Goal: Use online tool/utility: Utilize a website feature to perform a specific function

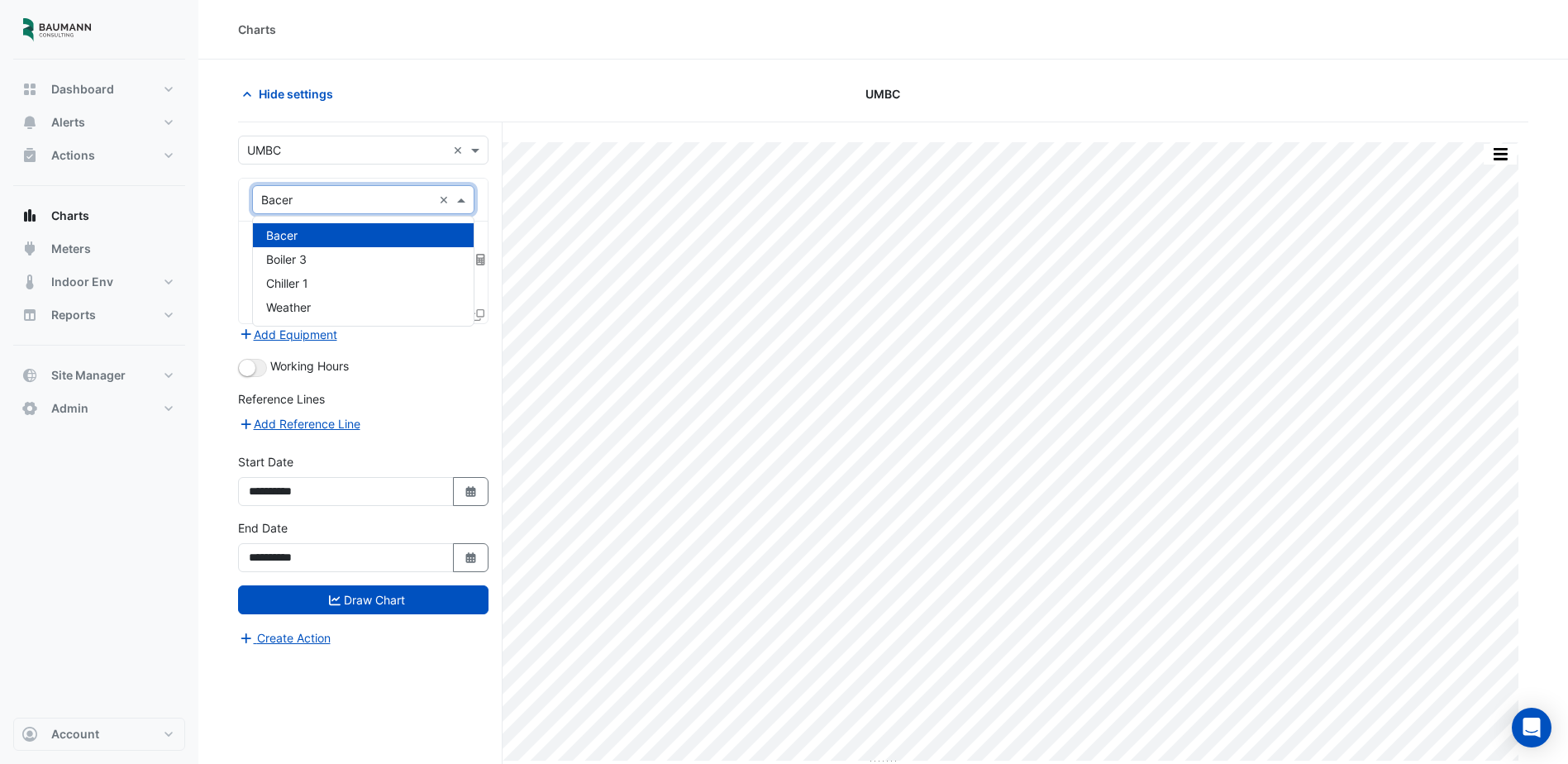
click at [411, 212] on div "× Bacer ×" at bounding box center [363, 199] width 222 height 29
click at [378, 258] on div "Boiler 3" at bounding box center [363, 258] width 220 height 24
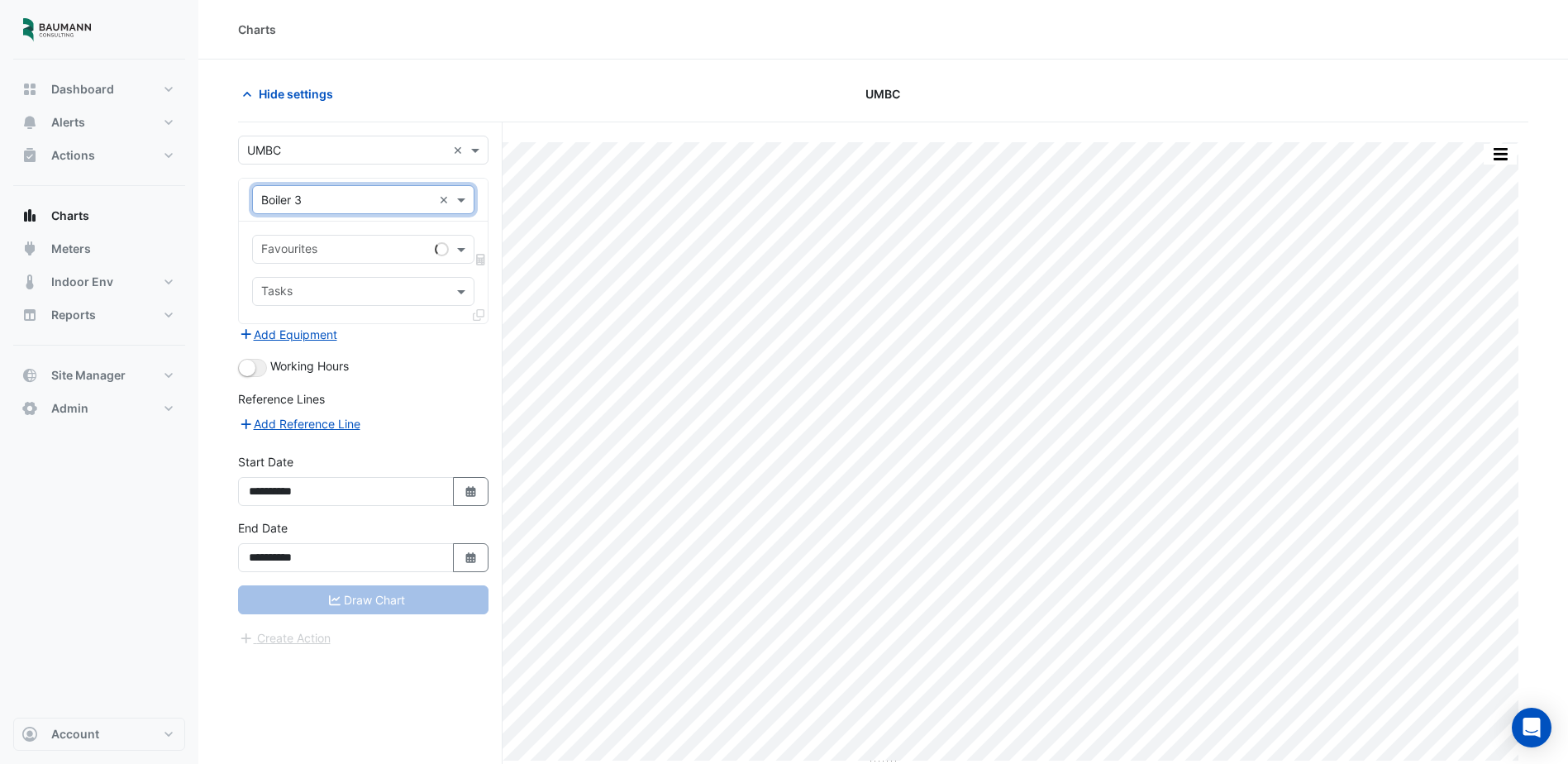
click at [409, 251] on input "text" at bounding box center [345, 251] width 167 height 18
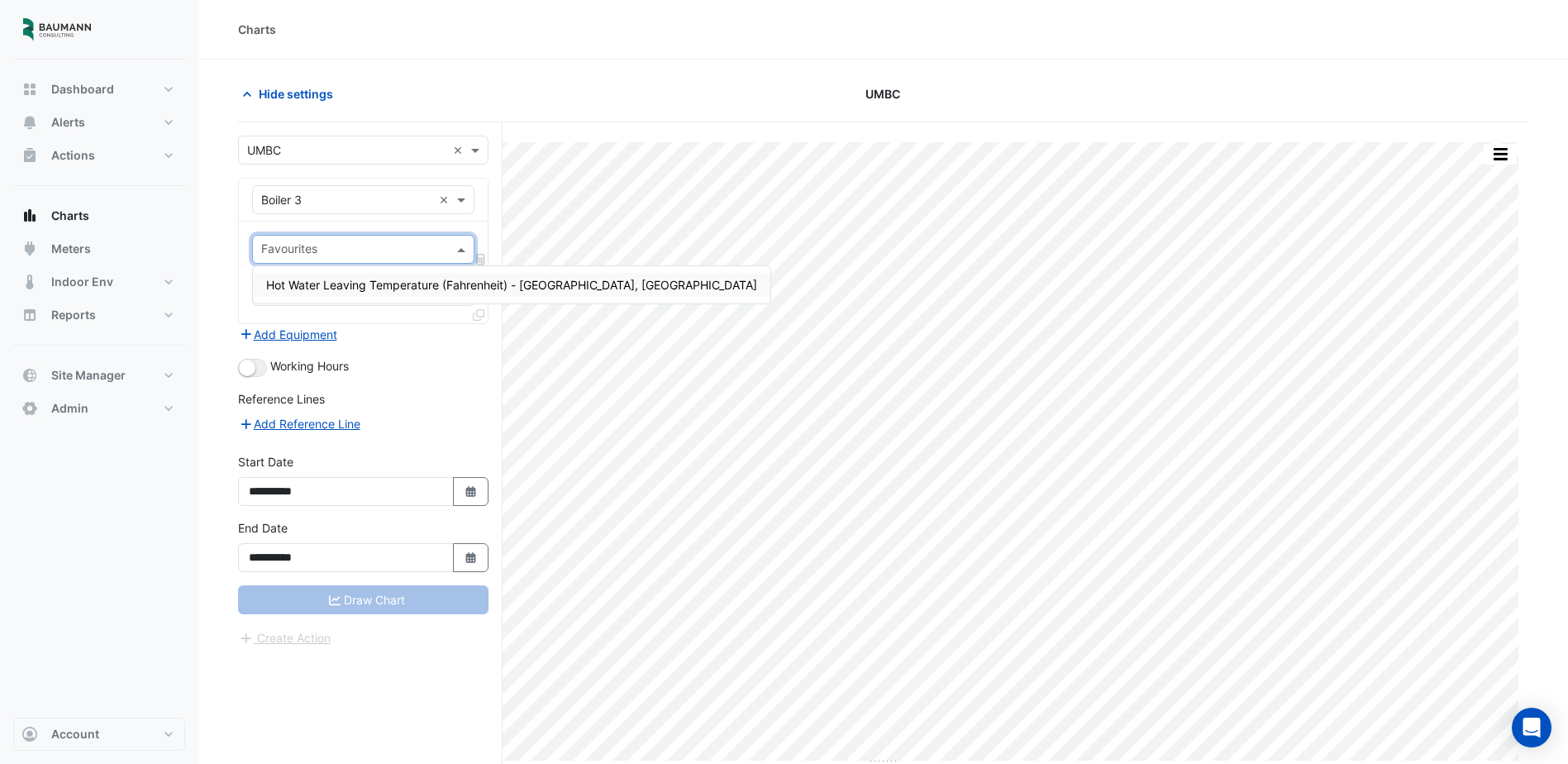
click at [412, 283] on span "Hot Water Leaving Temperature (Fahrenheit) - [GEOGRAPHIC_DATA], [GEOGRAPHIC_DAT…" at bounding box center [511, 285] width 491 height 14
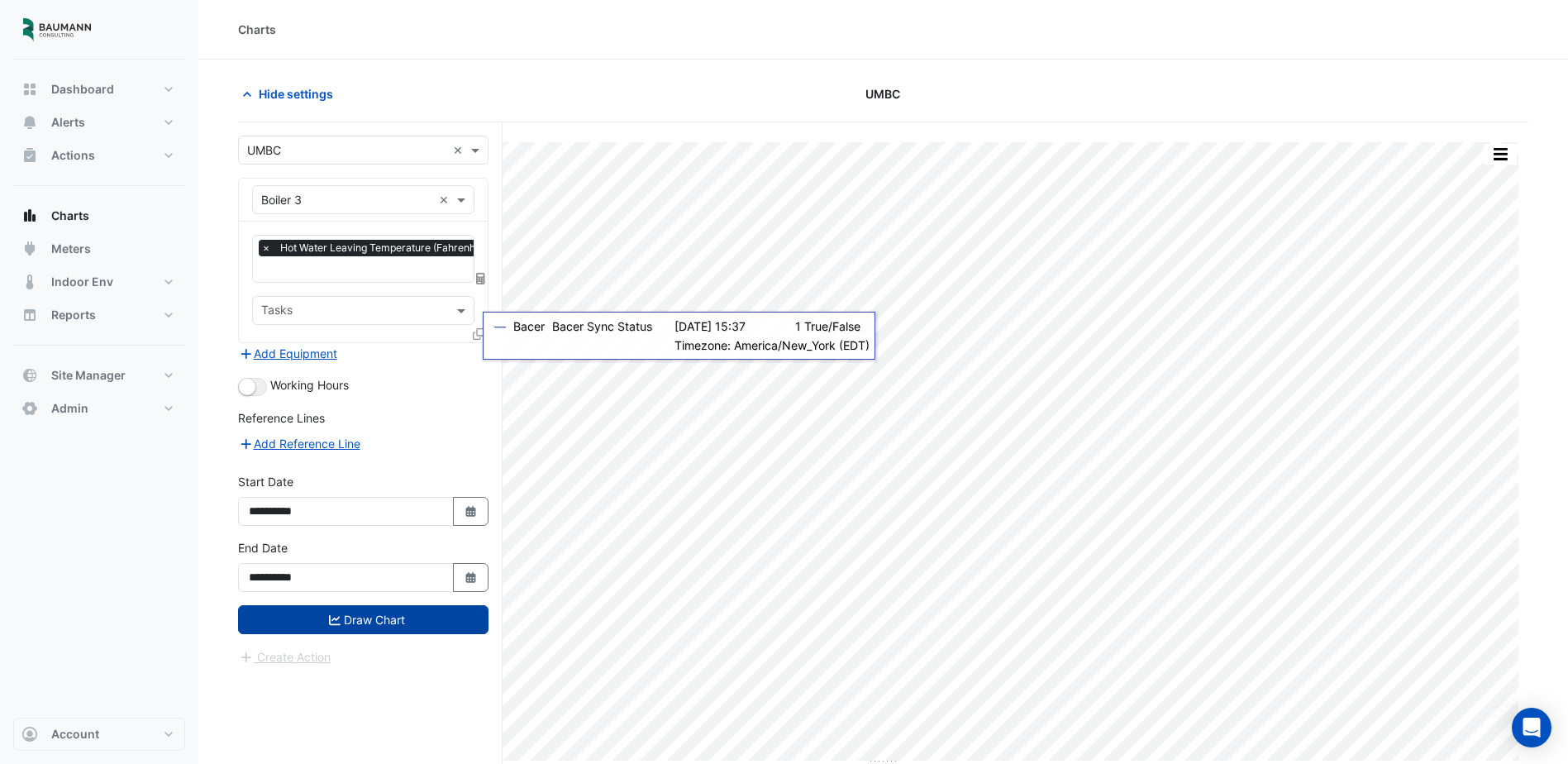
click at [403, 624] on button "Draw Chart" at bounding box center [363, 619] width 250 height 29
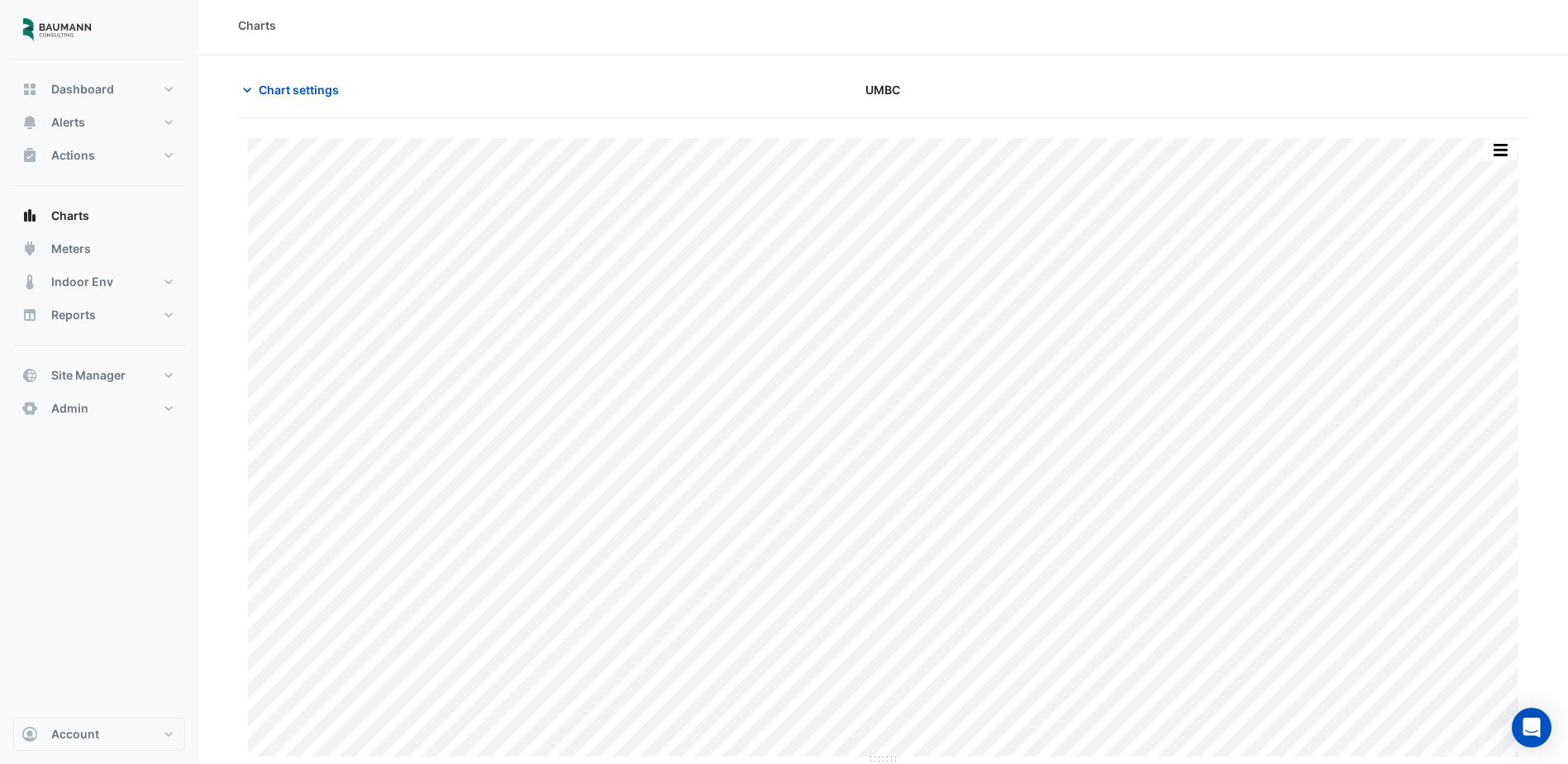
scroll to position [5, 0]
click at [97, 384] on button "Site Manager" at bounding box center [99, 376] width 172 height 33
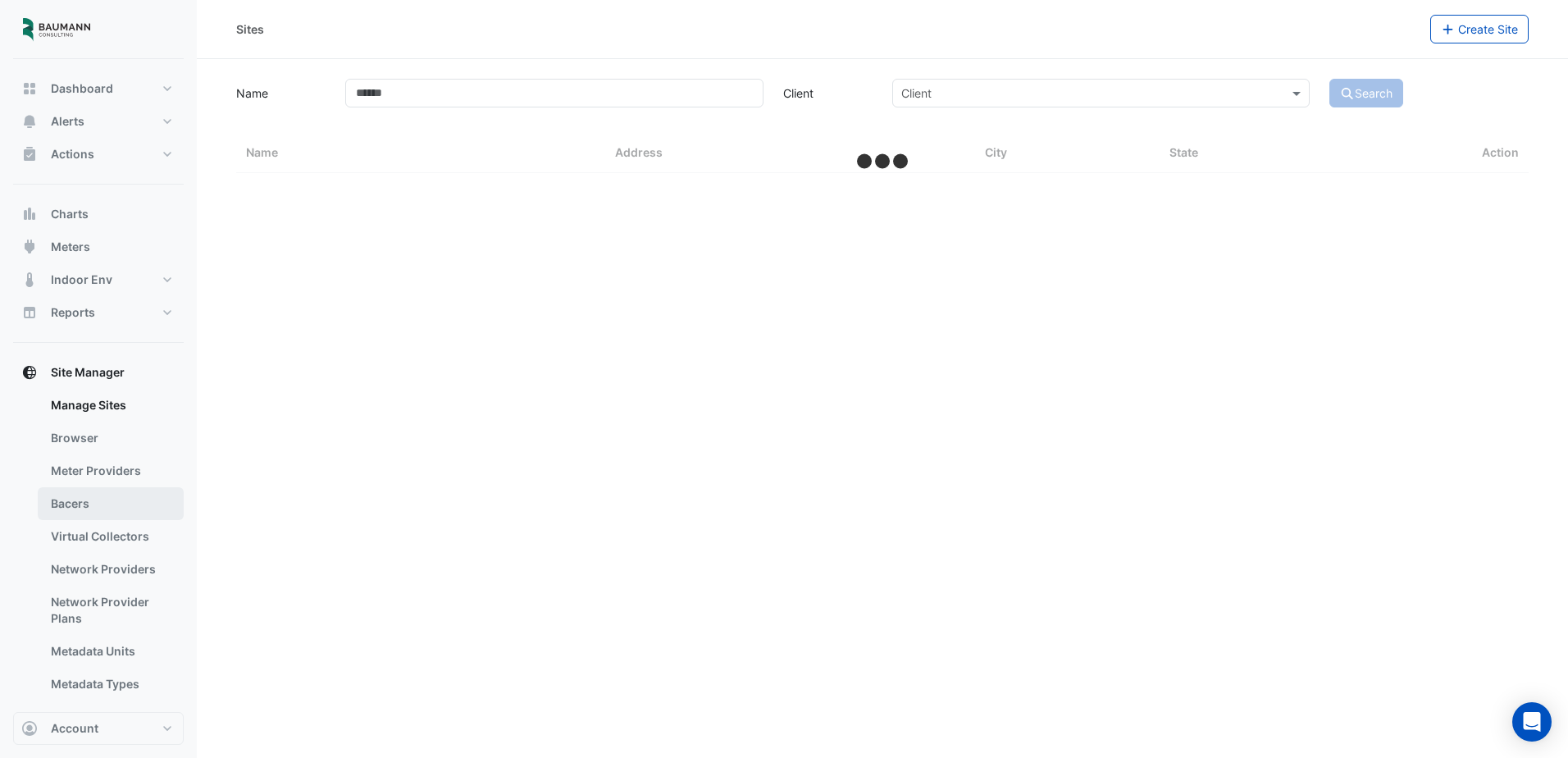
click at [98, 504] on link "Bacers" at bounding box center [111, 504] width 146 height 33
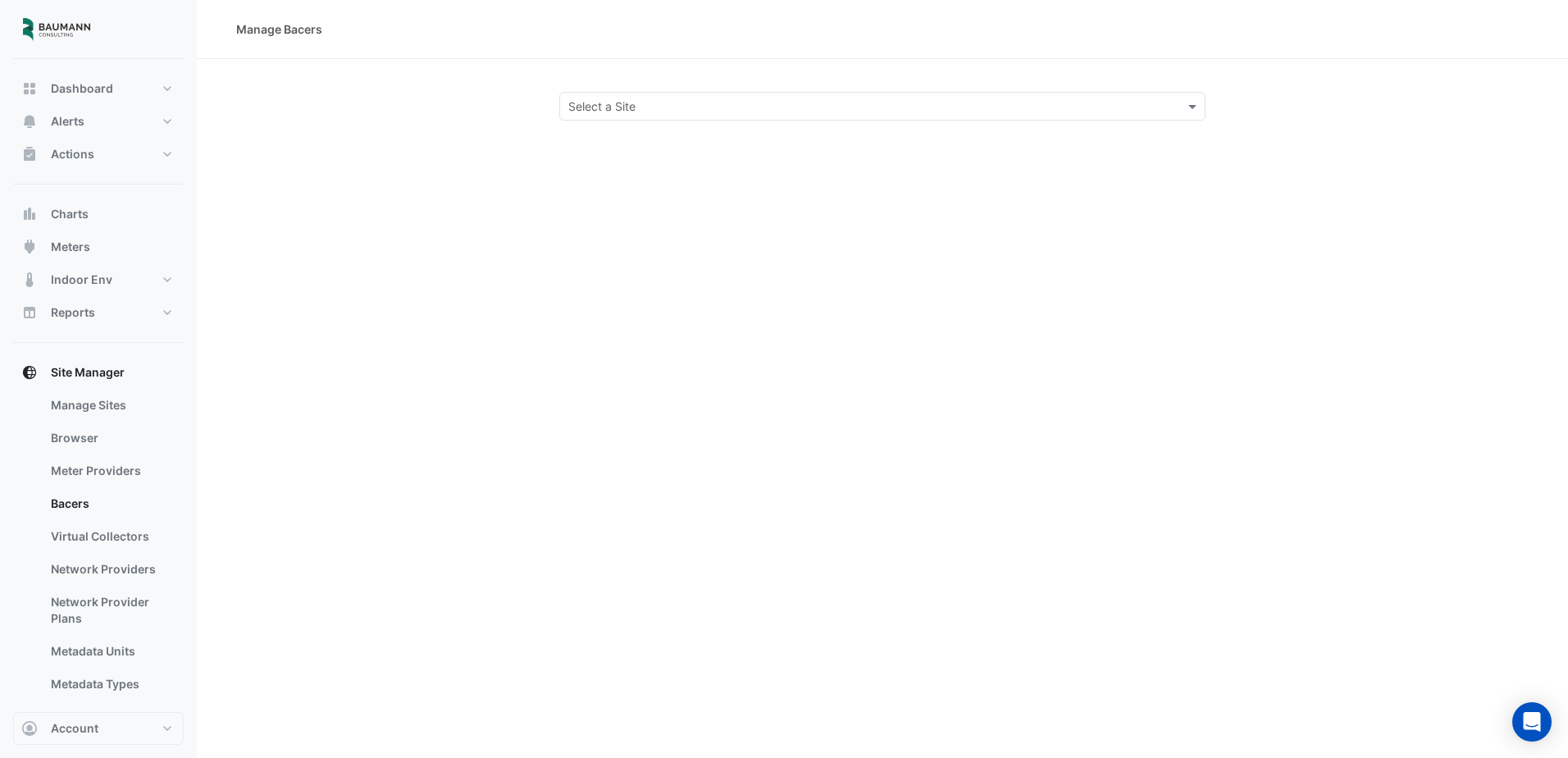
drag, startPoint x: 677, startPoint y: 125, endPoint x: 683, endPoint y: 117, distance: 10.0
click at [678, 124] on div "Manage Bacers Select a Site" at bounding box center [882, 379] width 1371 height 758
click at [683, 114] on div "Select a Site" at bounding box center [868, 106] width 618 height 17
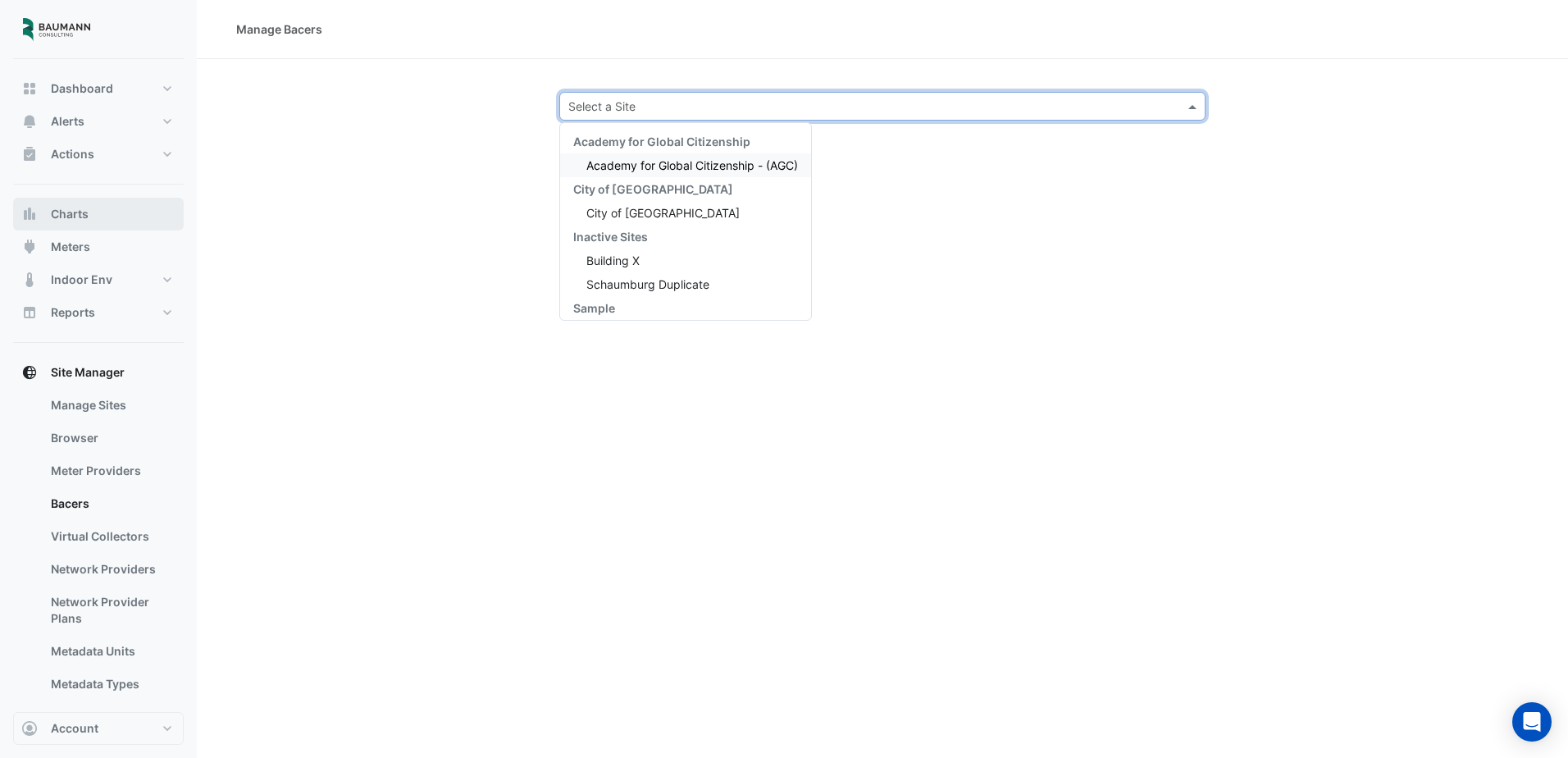
drag, startPoint x: 65, startPoint y: 227, endPoint x: 77, endPoint y: 221, distance: 13.4
click at [66, 227] on button "Charts" at bounding box center [98, 214] width 171 height 33
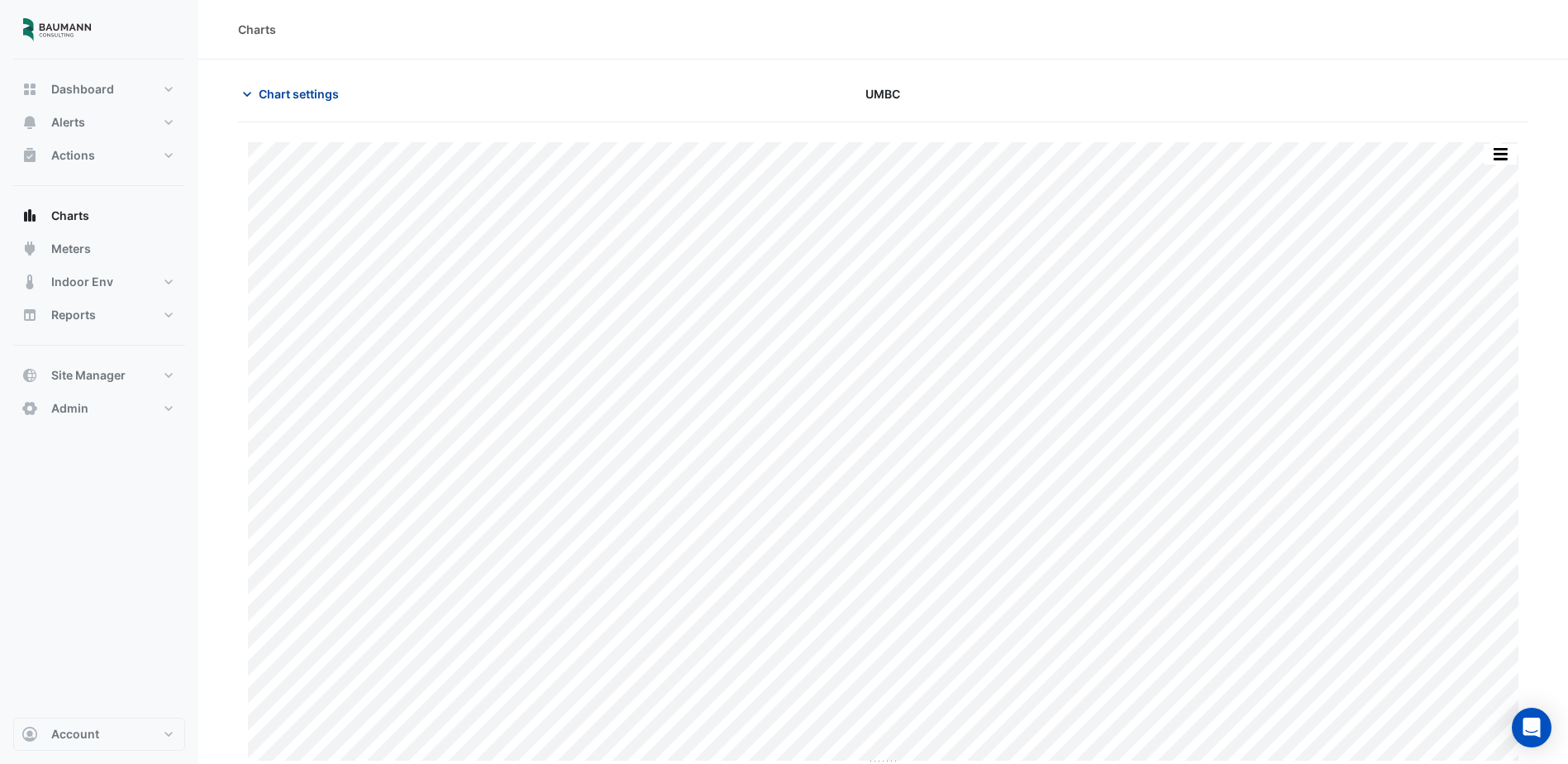
click at [305, 95] on span "Chart settings" at bounding box center [298, 94] width 80 height 18
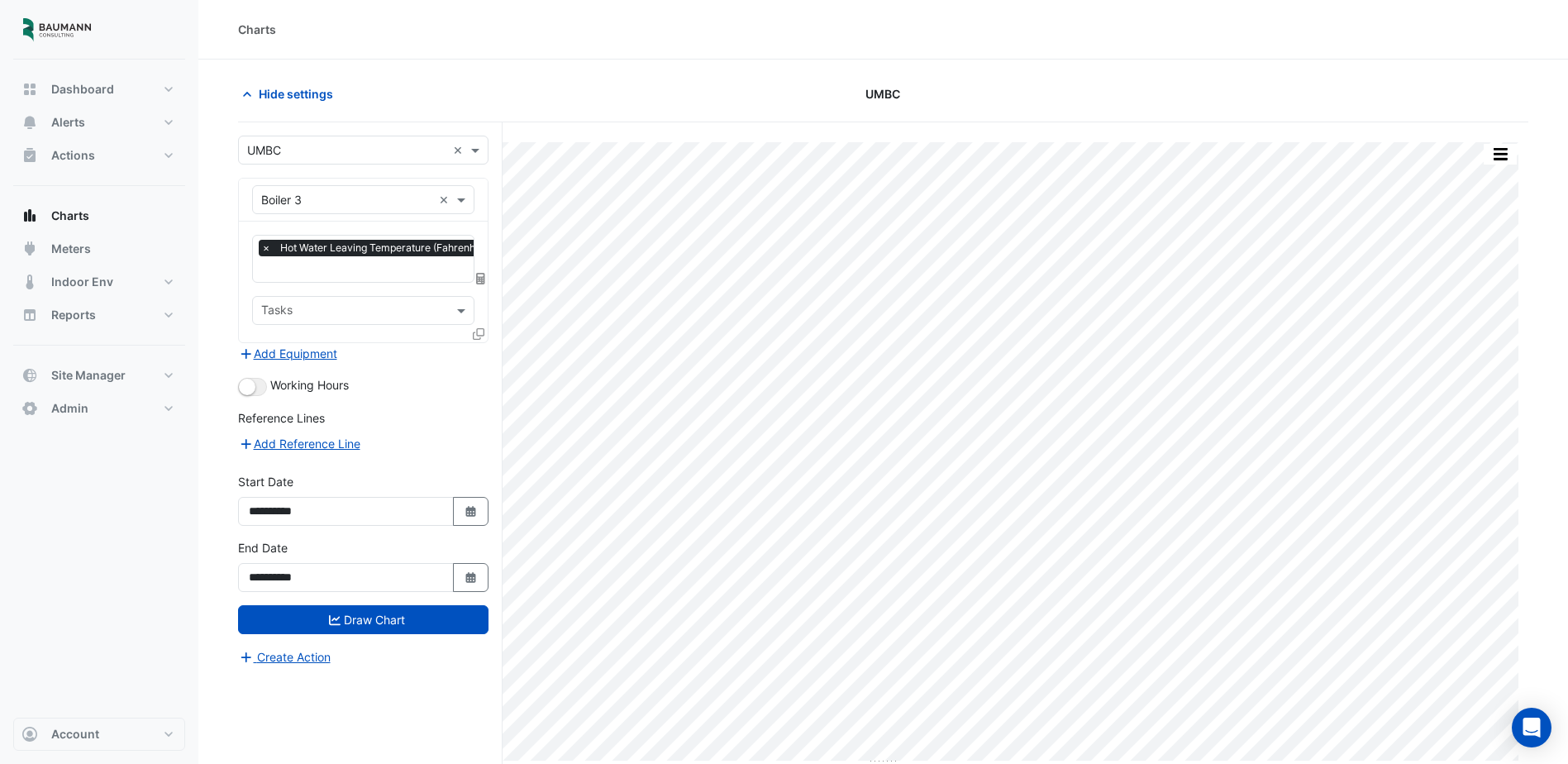
click at [389, 217] on div "× Boiler 3 ×" at bounding box center [363, 199] width 248 height 43
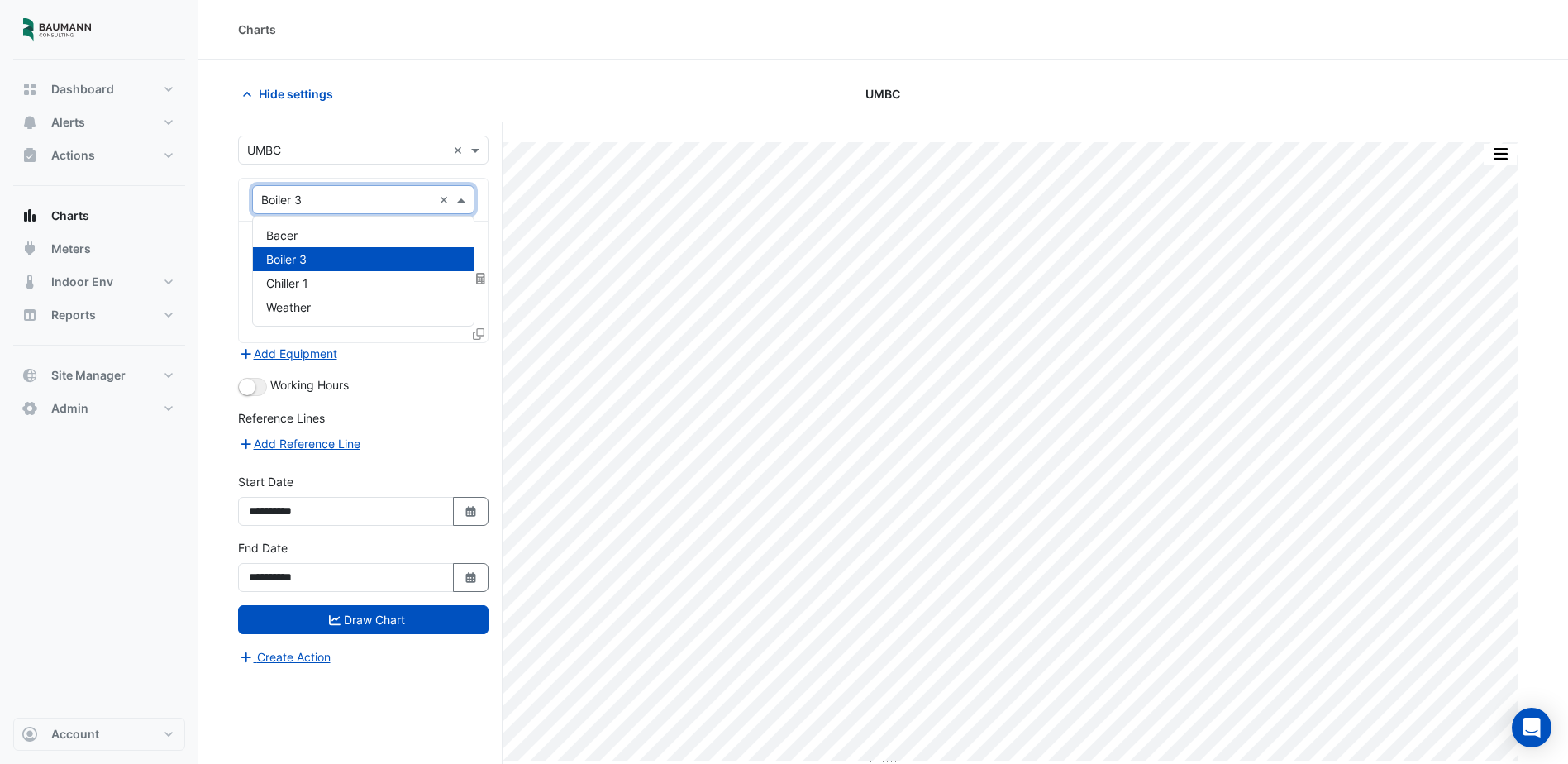
click at [387, 213] on div "× Boiler 3 ×" at bounding box center [363, 199] width 222 height 29
click at [332, 234] on div "Bacer" at bounding box center [363, 234] width 220 height 24
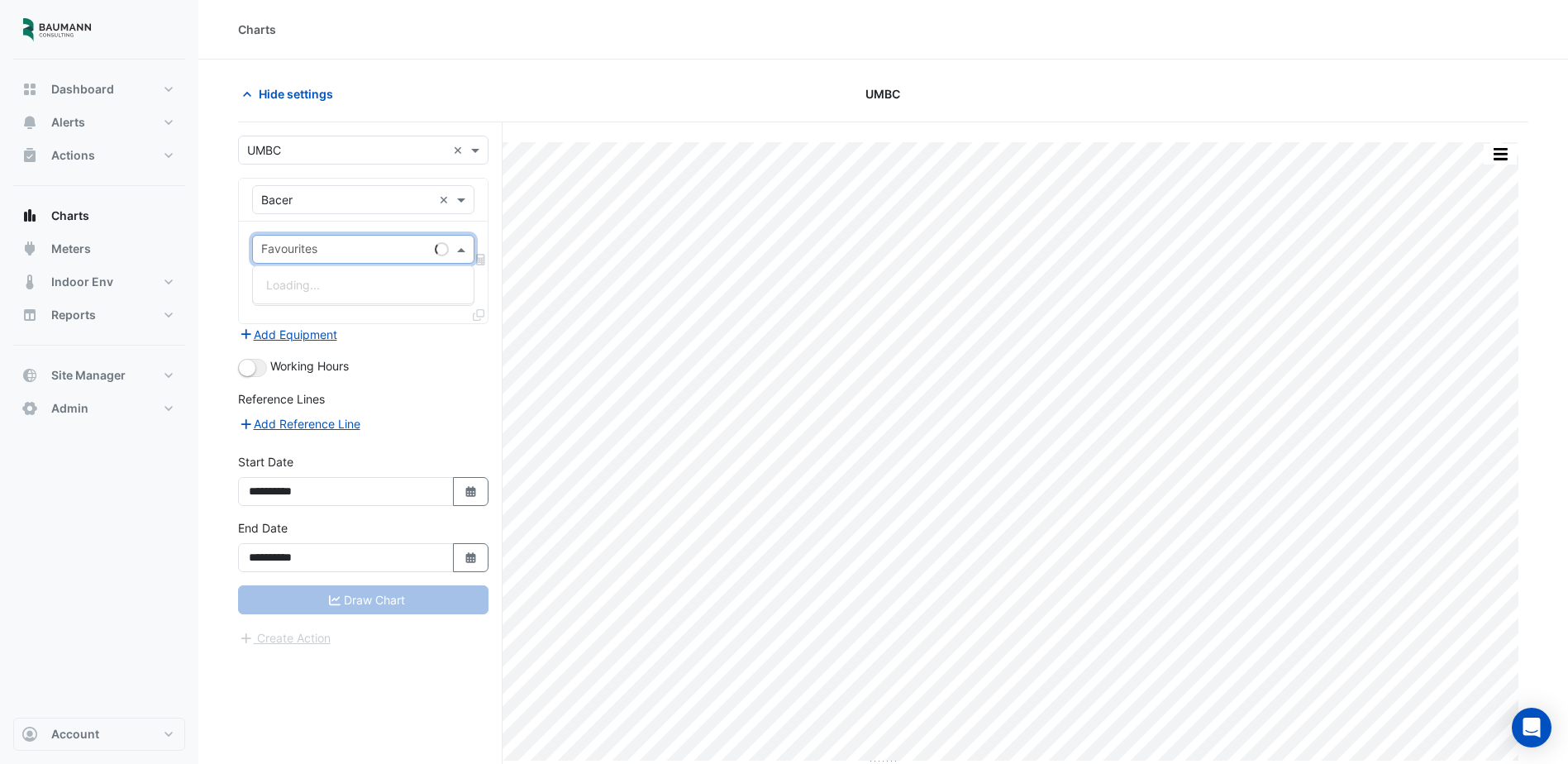
click at [342, 242] on input "text" at bounding box center [345, 251] width 167 height 18
click at [356, 287] on span "Bacer Poll Status" at bounding box center [312, 285] width 92 height 14
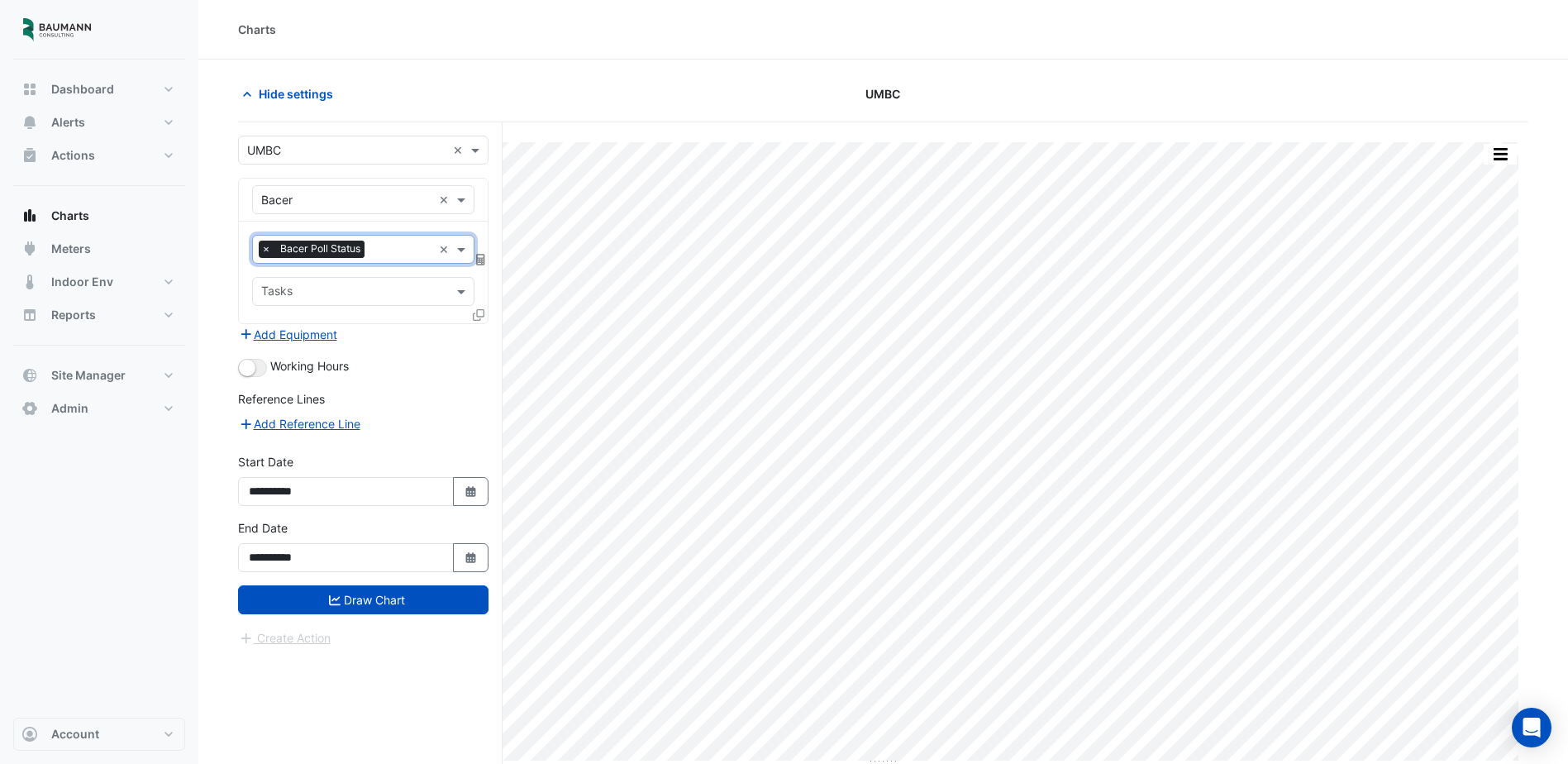
click at [378, 242] on input "text" at bounding box center [402, 251] width 61 height 18
click at [353, 297] on div "Bacer Sync Status" at bounding box center [363, 308] width 220 height 24
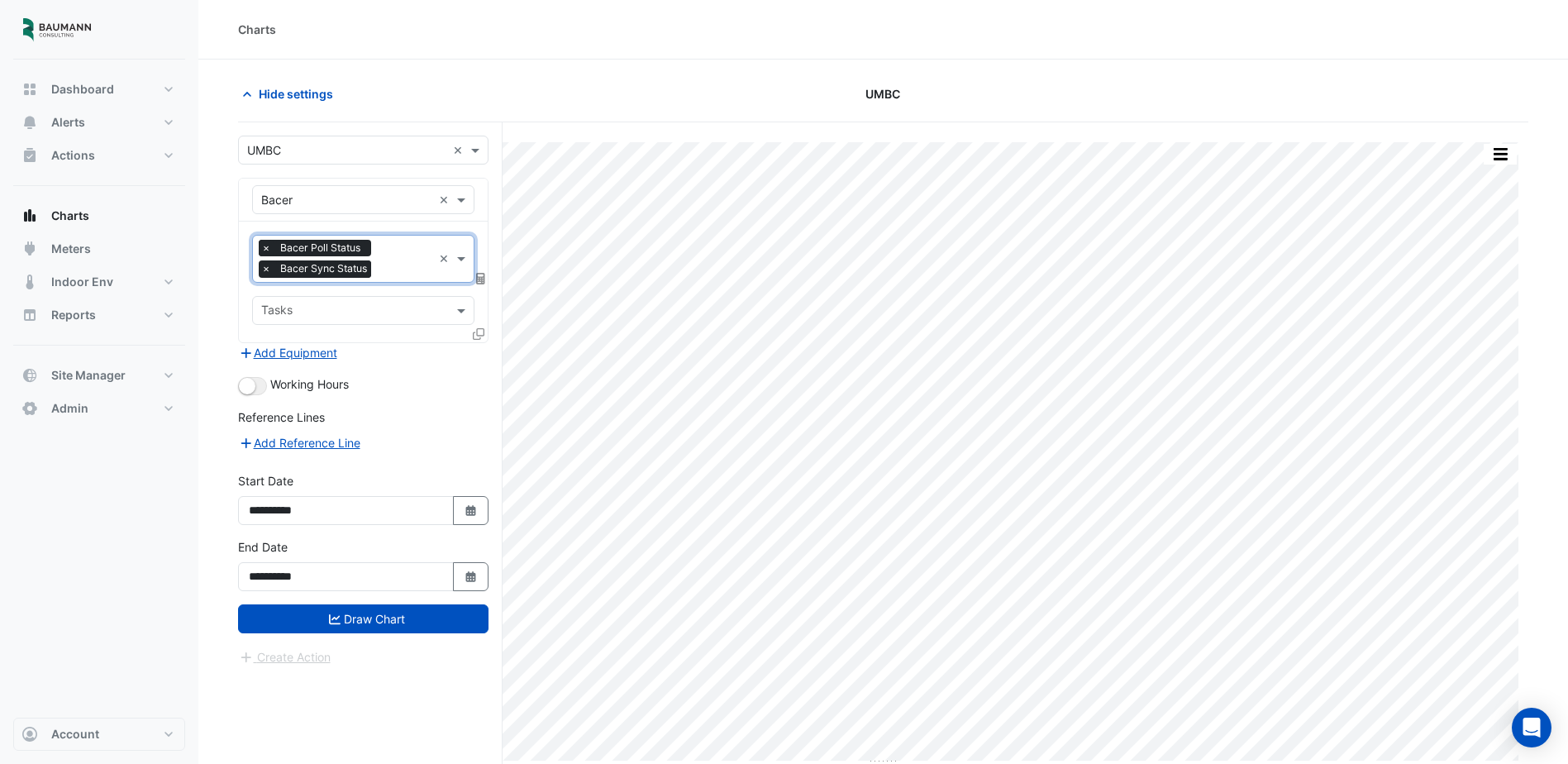
click at [267, 244] on span "×" at bounding box center [266, 248] width 15 height 17
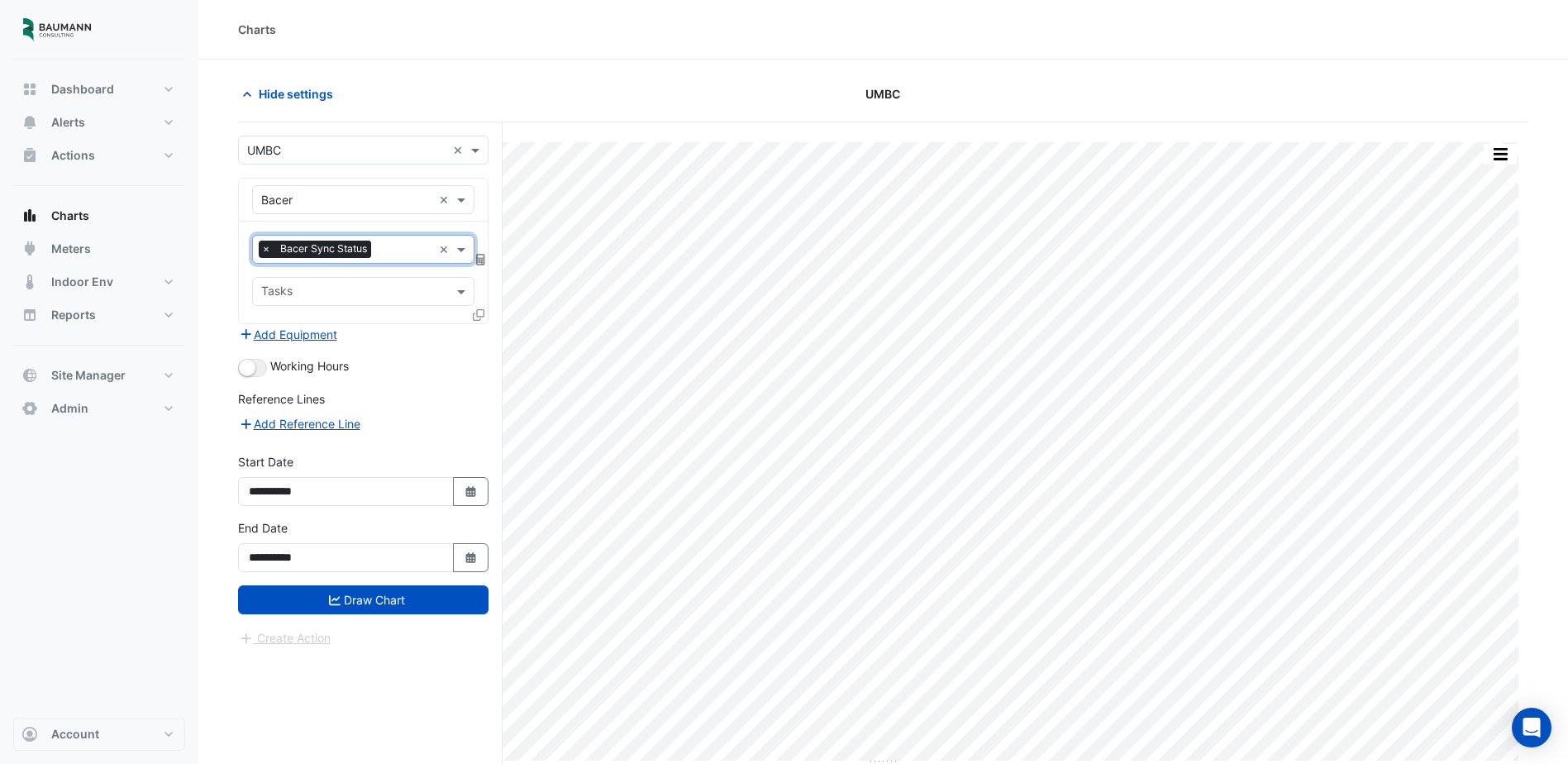
click at [358, 283] on div "Tasks" at bounding box center [349, 291] width 193 height 25
click at [361, 317] on div "BACER0001 1018841" at bounding box center [363, 327] width 220 height 24
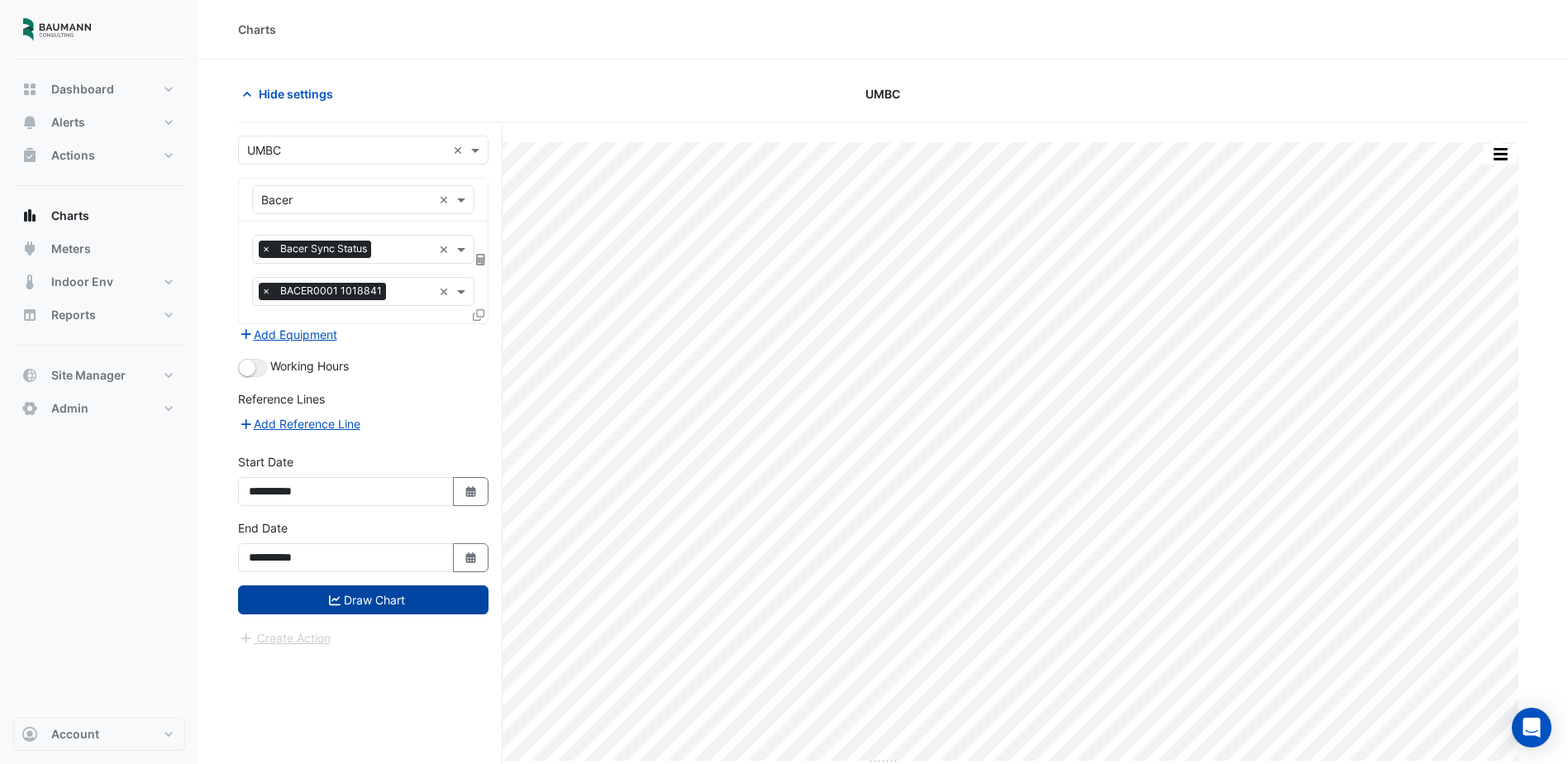
click at [370, 600] on button "Draw Chart" at bounding box center [363, 600] width 250 height 29
